Goal: Task Accomplishment & Management: Use online tool/utility

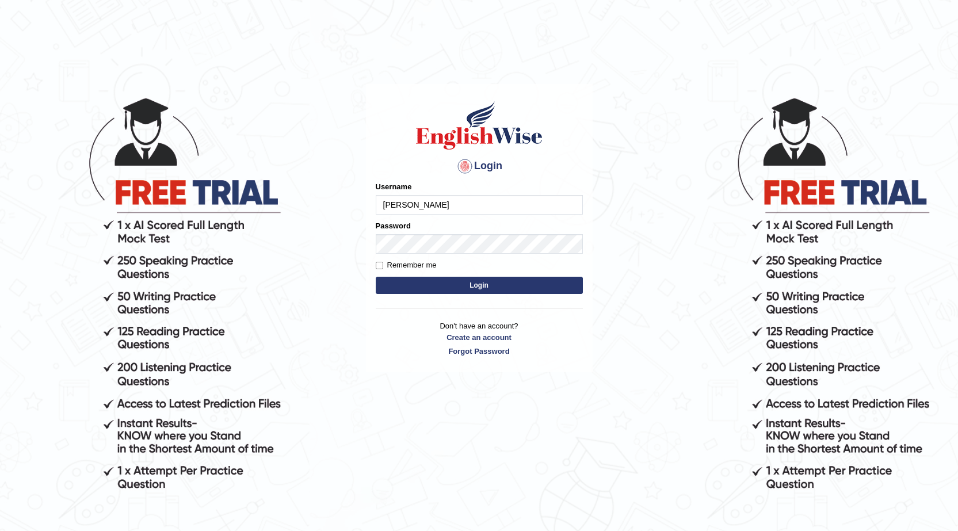
click at [435, 201] on input "pawandeep" at bounding box center [479, 205] width 207 height 20
type input "p"
type input "pawandeep_64"
click at [477, 280] on button "Login" at bounding box center [479, 285] width 207 height 17
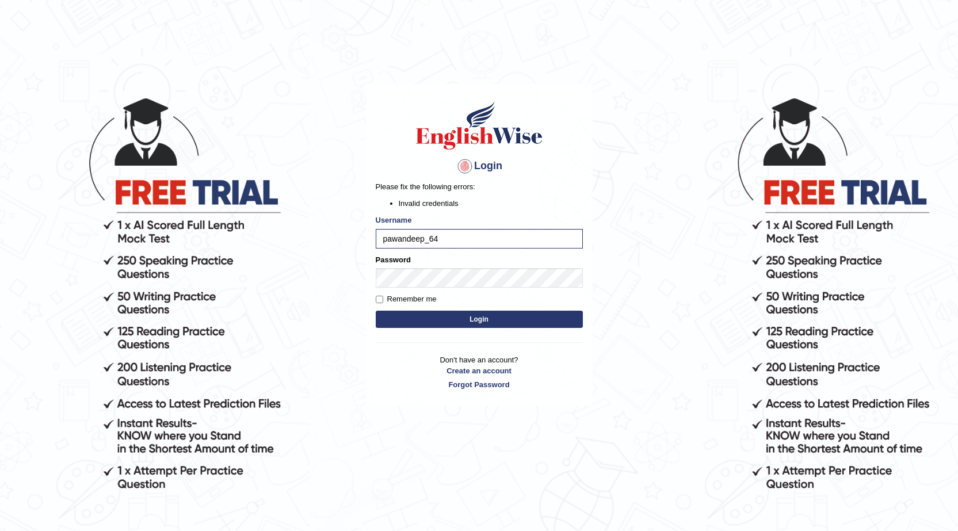
click at [408, 321] on button "Login" at bounding box center [479, 319] width 207 height 17
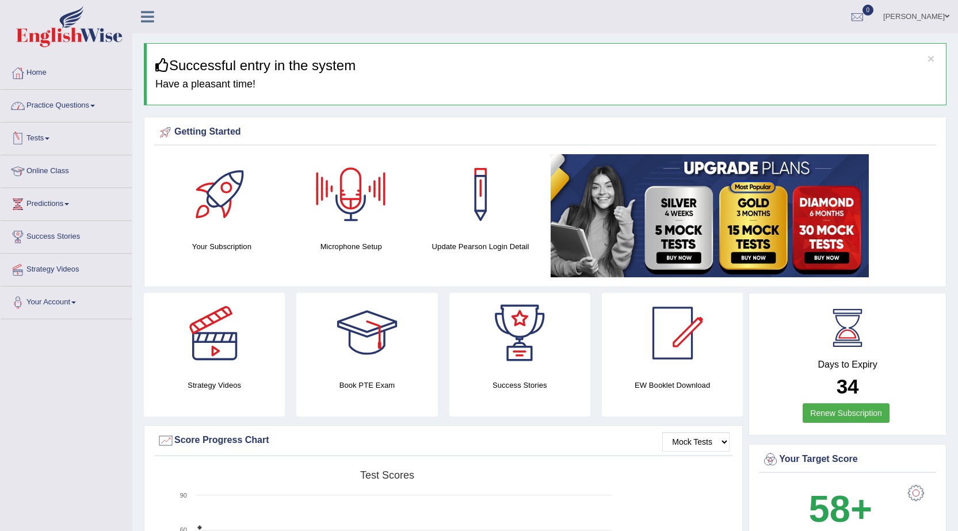
click at [45, 138] on link "Tests" at bounding box center [66, 137] width 131 height 29
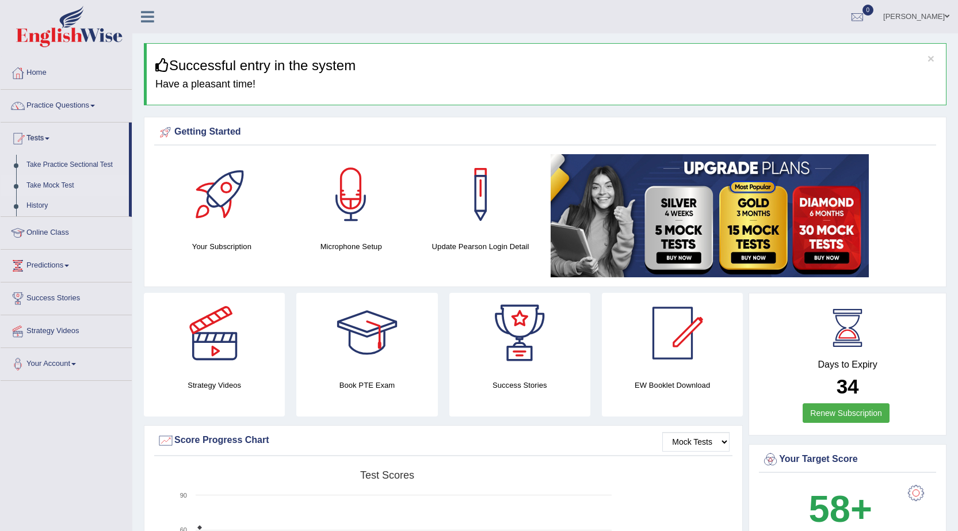
click at [52, 184] on link "Take Mock Test" at bounding box center [75, 185] width 108 height 21
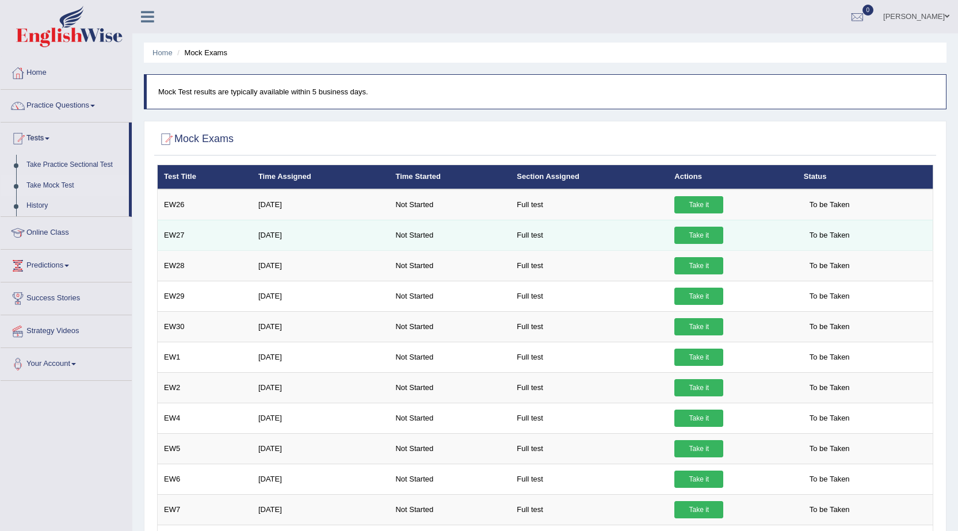
click at [712, 232] on link "Take it" at bounding box center [698, 235] width 49 height 17
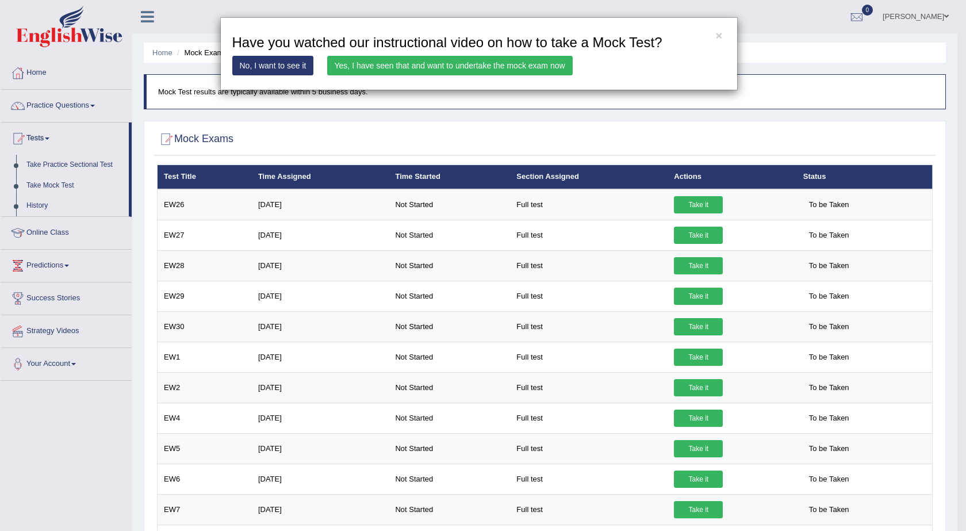
click at [480, 60] on link "Yes, I have seen that and want to undertake the mock exam now" at bounding box center [450, 66] width 246 height 20
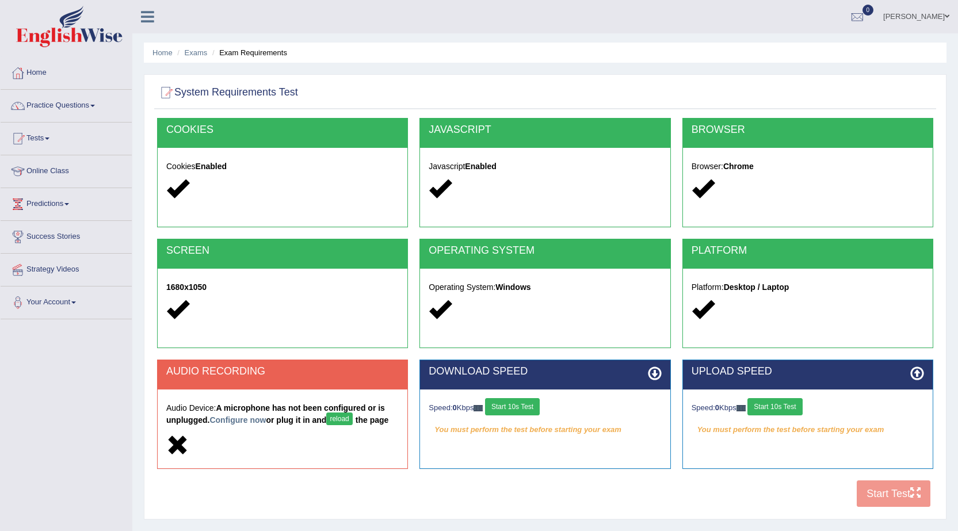
click at [342, 414] on button "reload" at bounding box center [339, 418] width 26 height 13
click at [250, 416] on link "Configure now" at bounding box center [237, 419] width 56 height 9
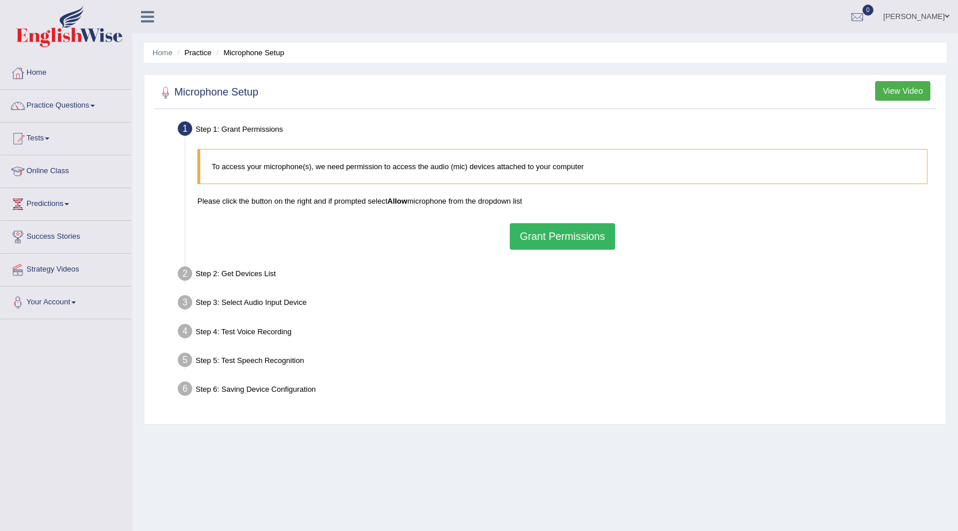
scroll to position [73, 0]
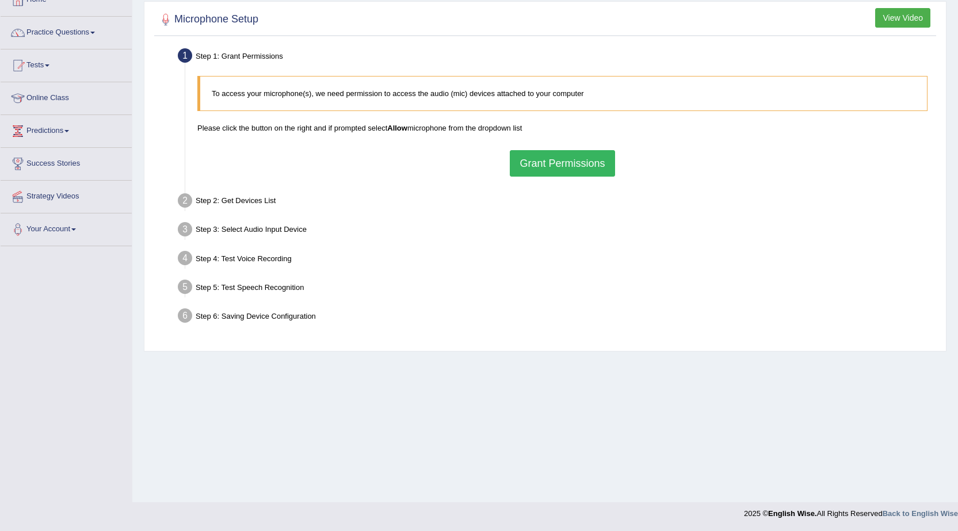
click at [554, 166] on button "Grant Permissions" at bounding box center [562, 163] width 105 height 26
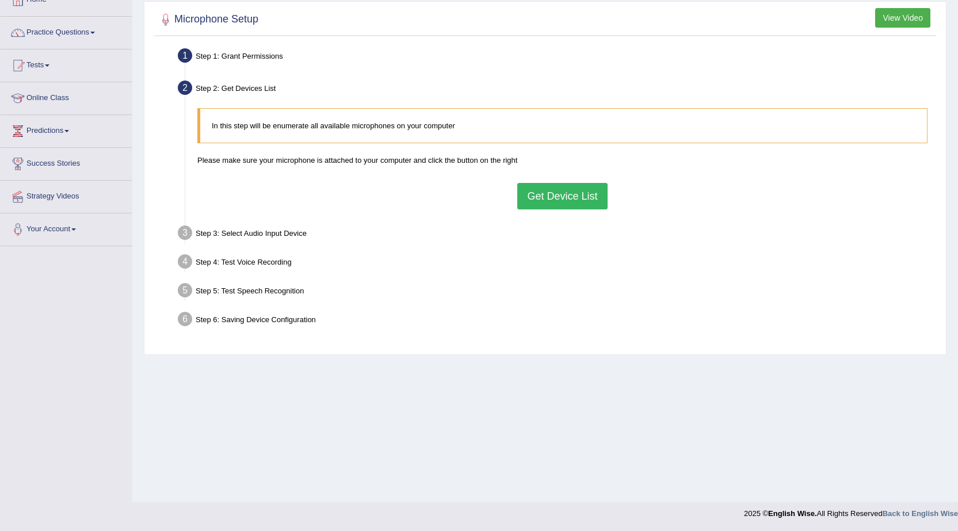
click at [566, 193] on button "Get Device List" at bounding box center [562, 196] width 90 height 26
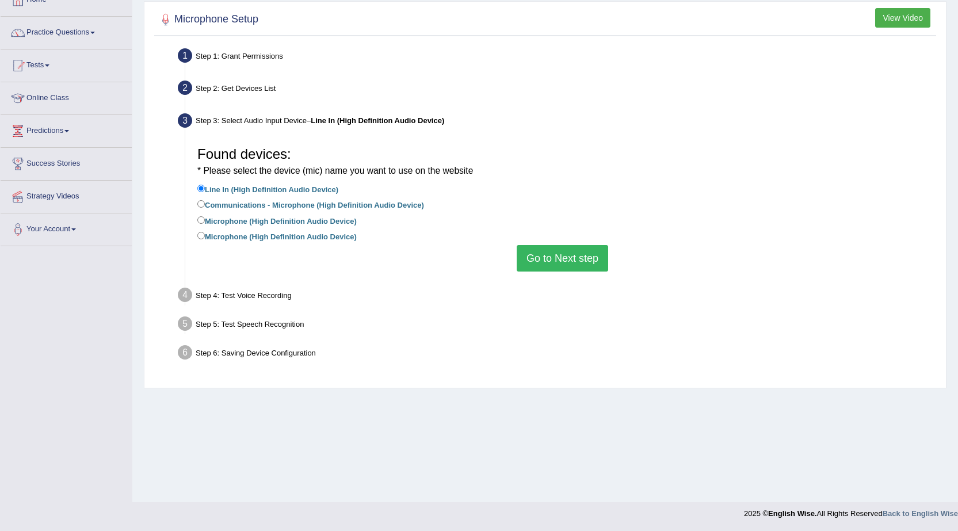
click at [537, 257] on button "Go to Next step" at bounding box center [562, 258] width 91 height 26
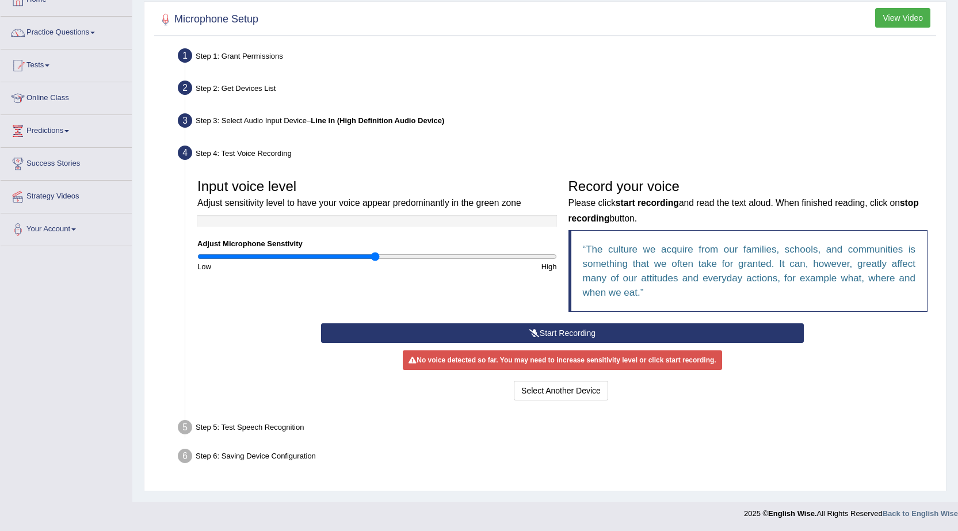
click at [528, 328] on button "Start Recording" at bounding box center [562, 333] width 483 height 20
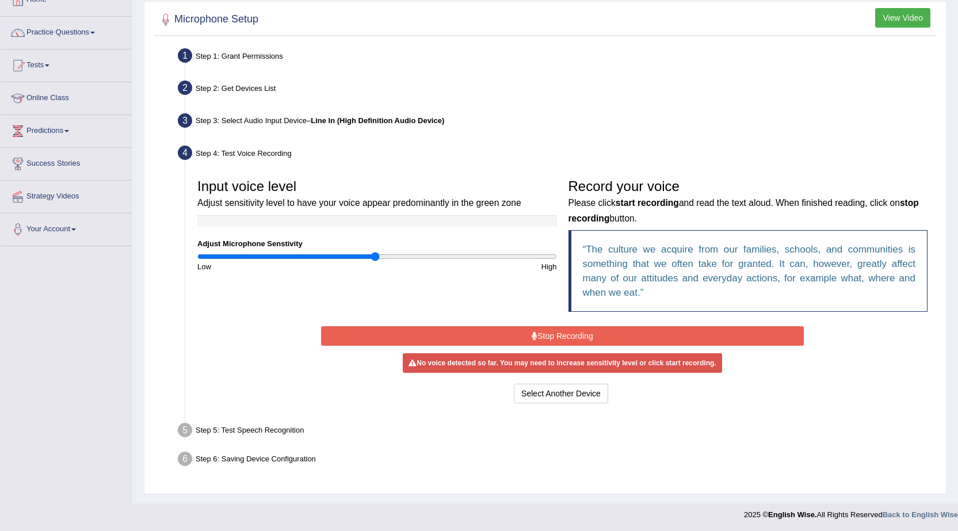
click at [584, 337] on button "Stop Recording" at bounding box center [562, 336] width 483 height 20
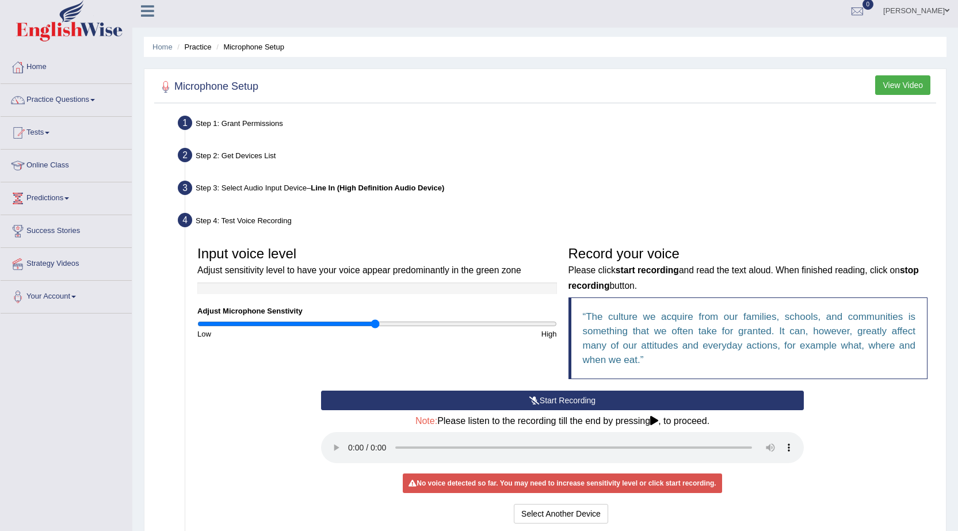
scroll to position [0, 0]
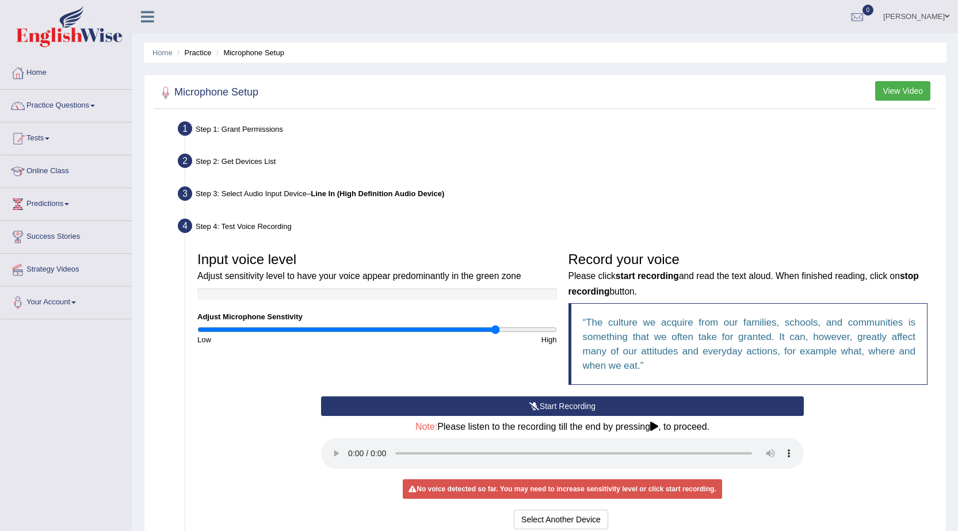
drag, startPoint x: 374, startPoint y: 331, endPoint x: 497, endPoint y: 352, distance: 124.9
type input "1.68"
click at [497, 334] on input "range" at bounding box center [377, 329] width 360 height 9
click at [550, 407] on button "Start Recording" at bounding box center [562, 406] width 483 height 20
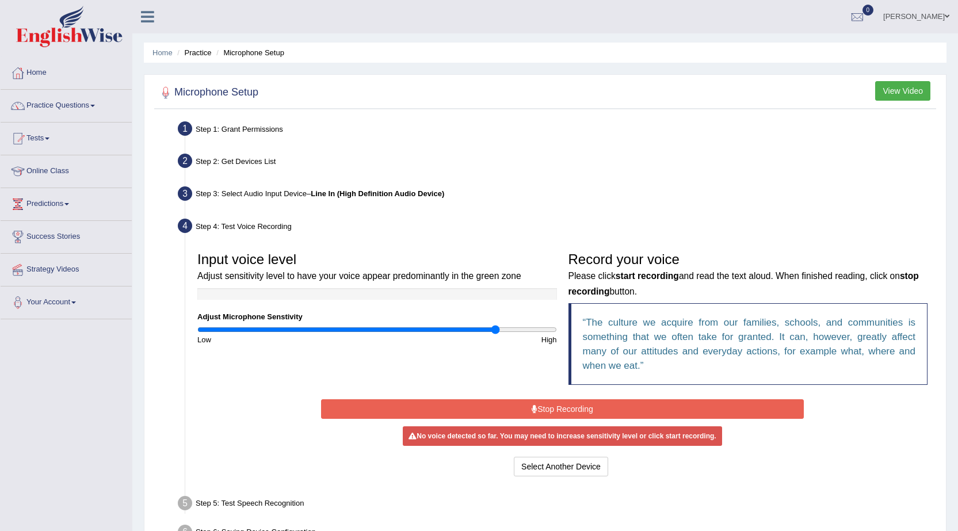
click at [723, 412] on button "Stop Recording" at bounding box center [562, 409] width 483 height 20
